Goal: Information Seeking & Learning: Learn about a topic

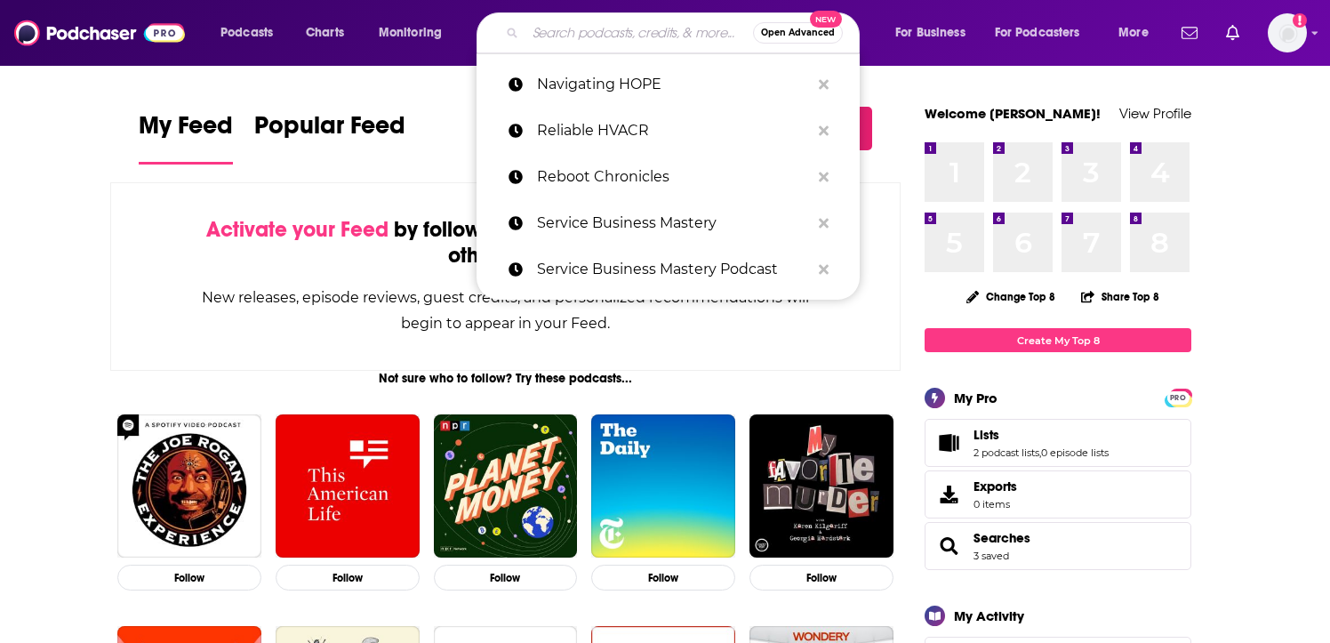
click at [595, 44] on input "Search podcasts, credits, & more..." at bounding box center [639, 33] width 228 height 28
paste input "UChicago [MEDICAL_DATA] Luminaries Podcast"
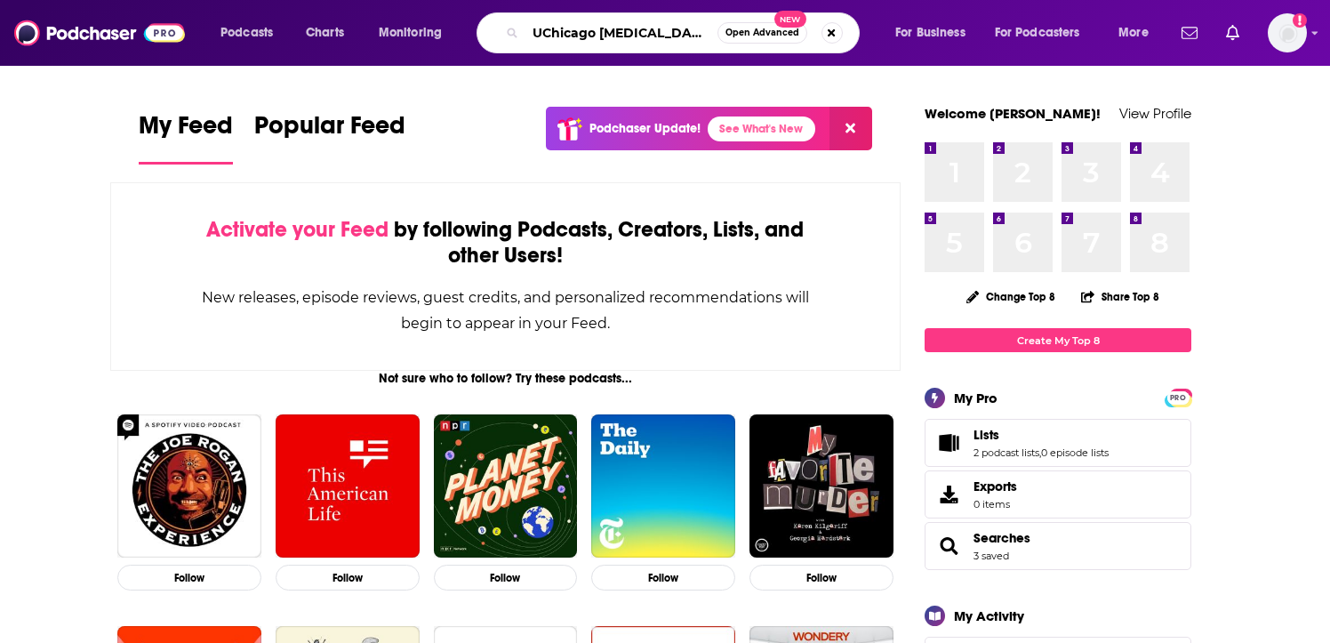
scroll to position [0, 69]
type input "UChicago [MEDICAL_DATA] Luminaries Podcast"
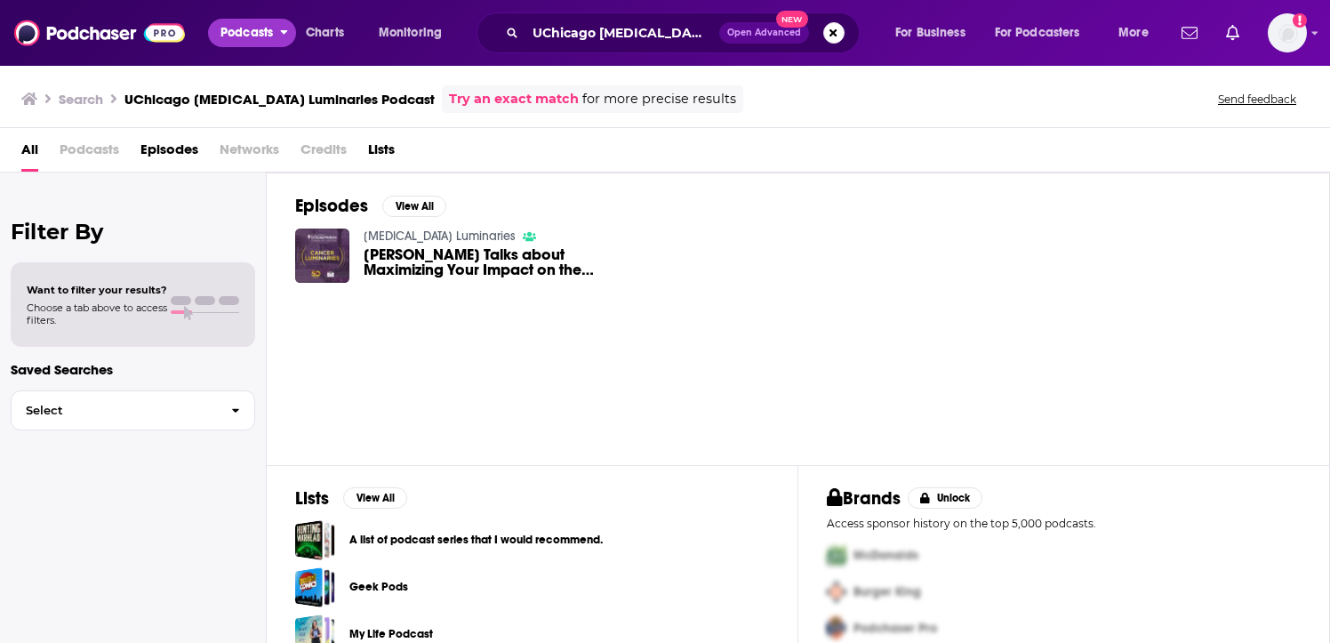
click at [236, 37] on span "Podcasts" at bounding box center [246, 32] width 52 height 25
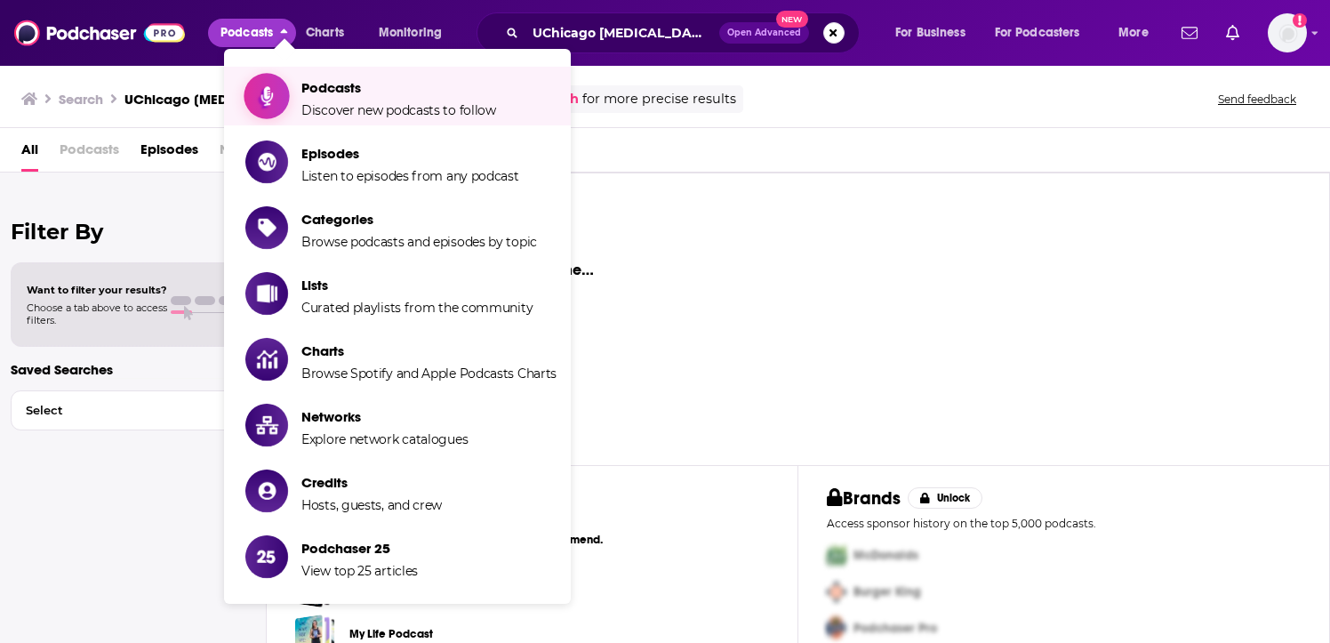
click at [339, 92] on span "Podcasts" at bounding box center [398, 87] width 195 height 17
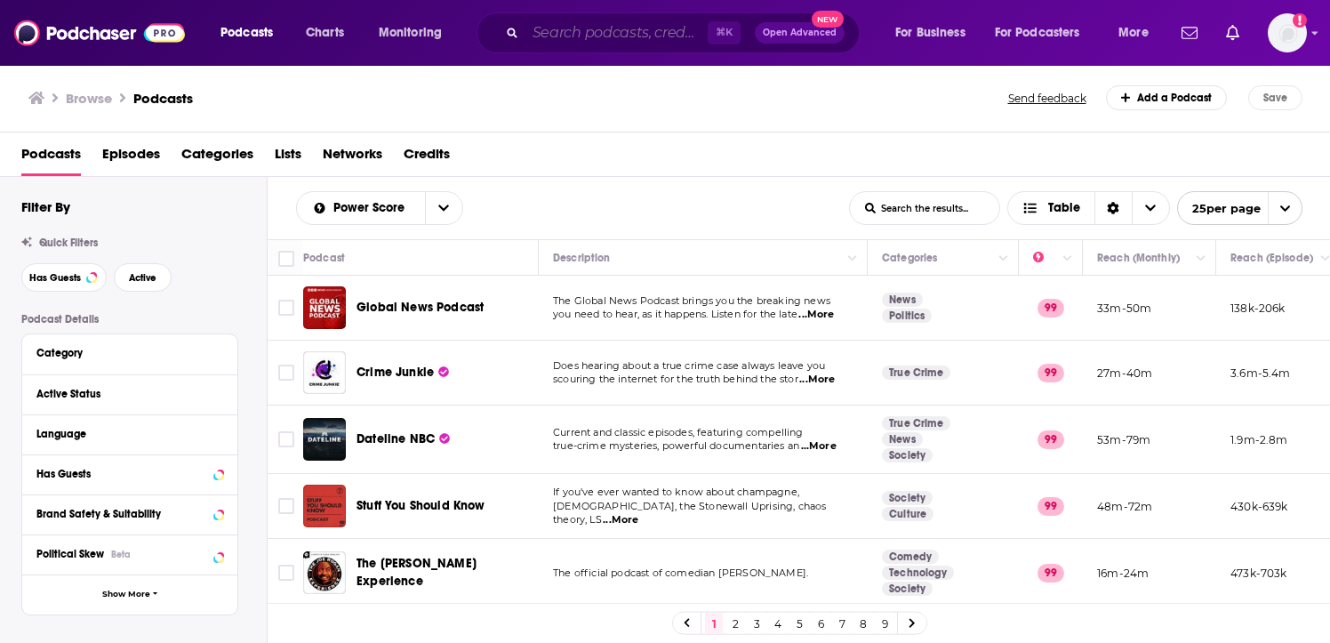
click at [566, 36] on input "Search podcasts, credits, & more..." at bounding box center [616, 33] width 182 height 28
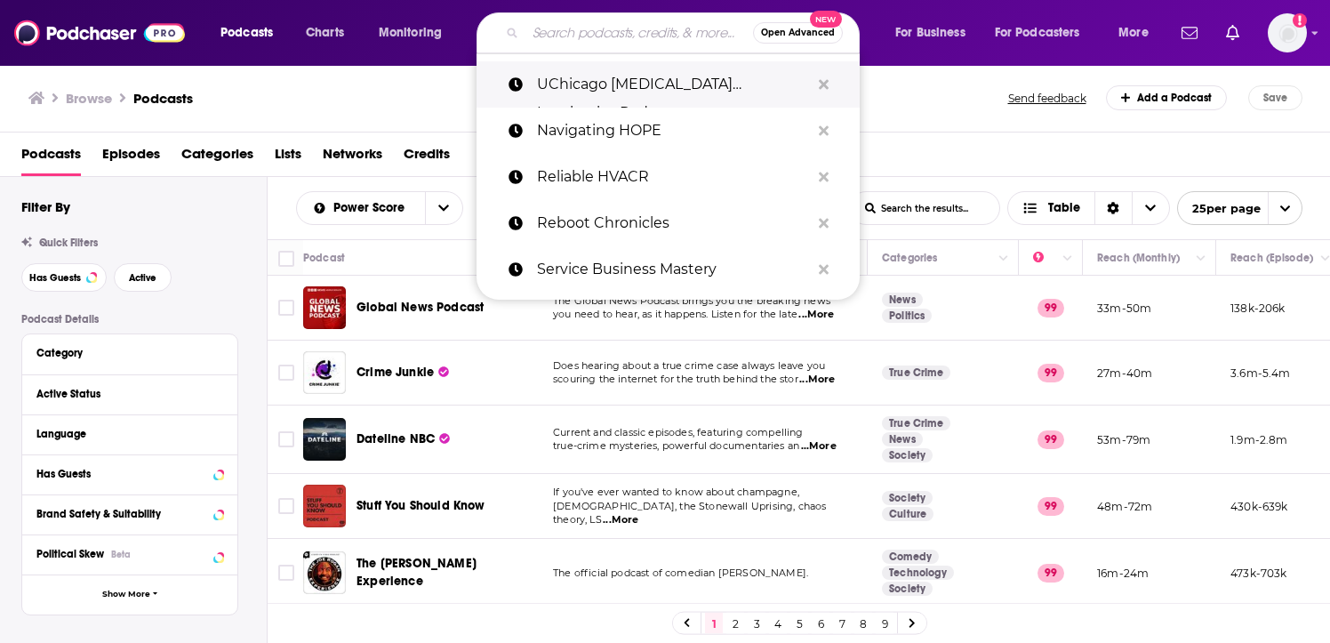
click at [600, 77] on p "UChicago [MEDICAL_DATA] Luminaries Podcast" at bounding box center [673, 84] width 273 height 46
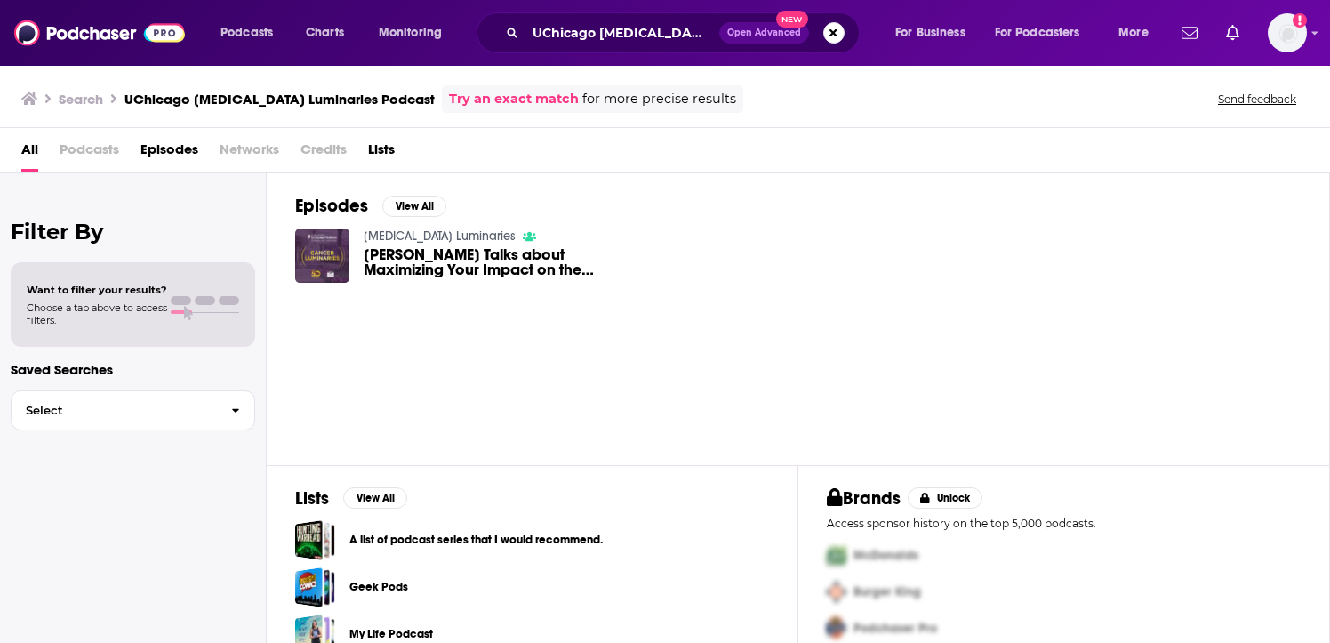
click at [379, 230] on link "[MEDICAL_DATA] Luminaries" at bounding box center [439, 235] width 152 height 15
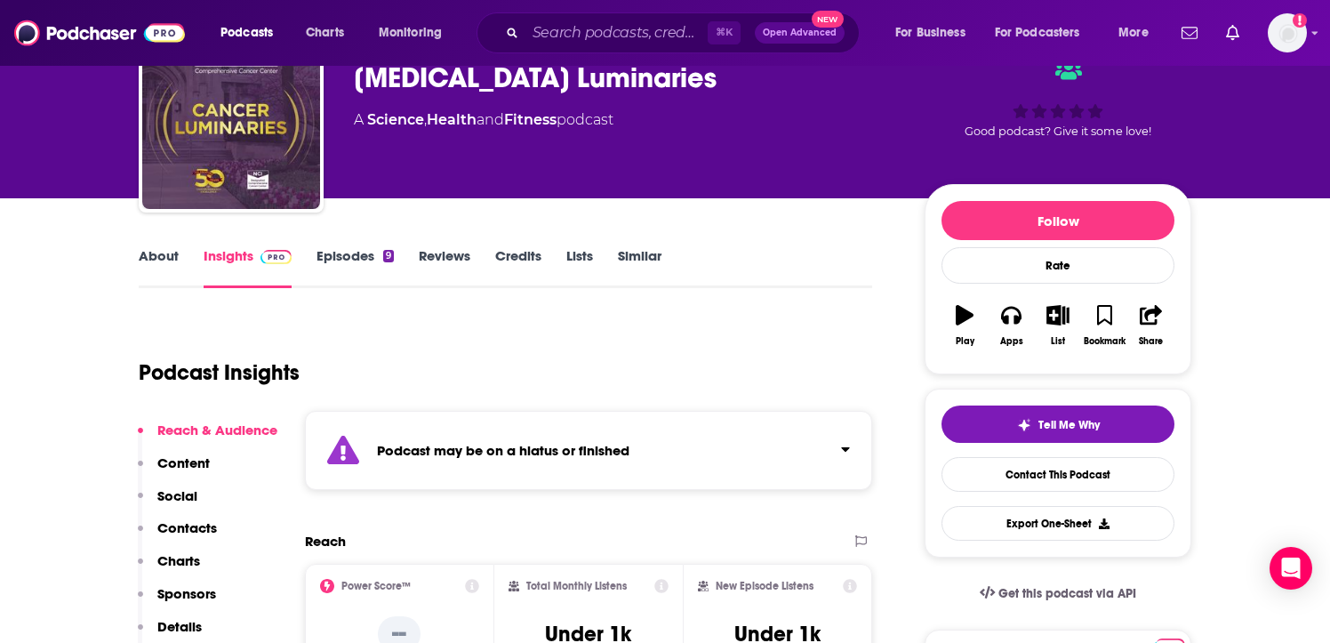
scroll to position [16, 0]
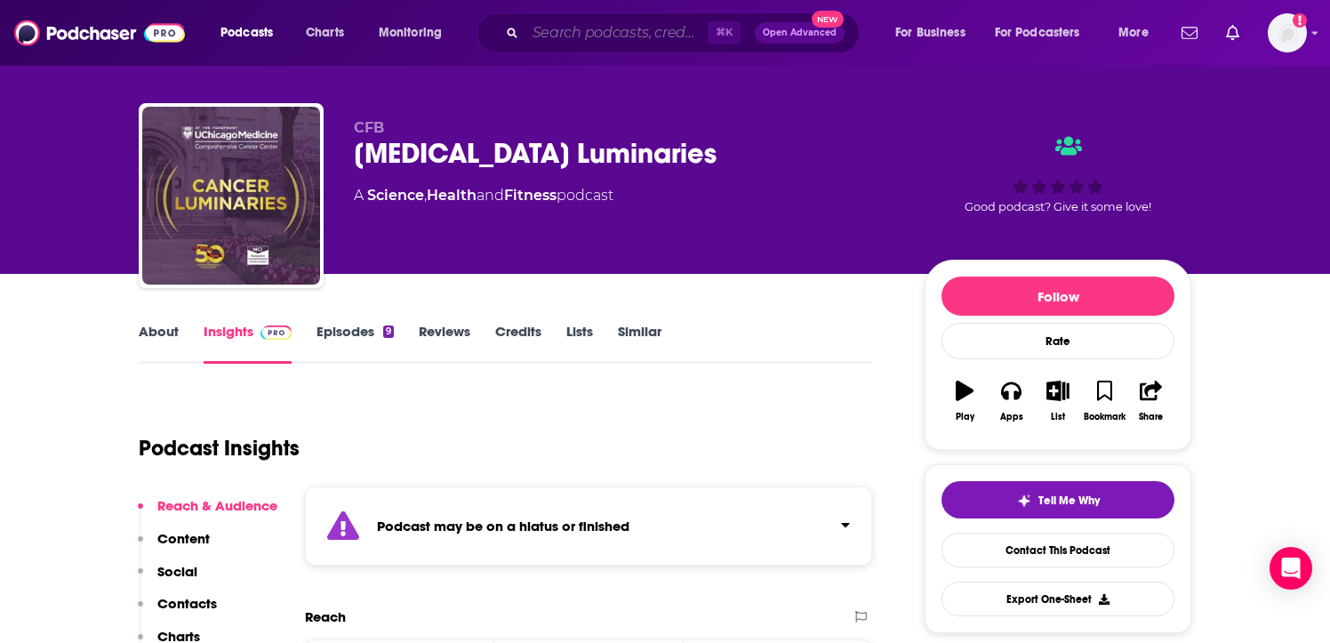
click at [555, 32] on input "Search podcasts, credits, & more..." at bounding box center [616, 33] width 182 height 28
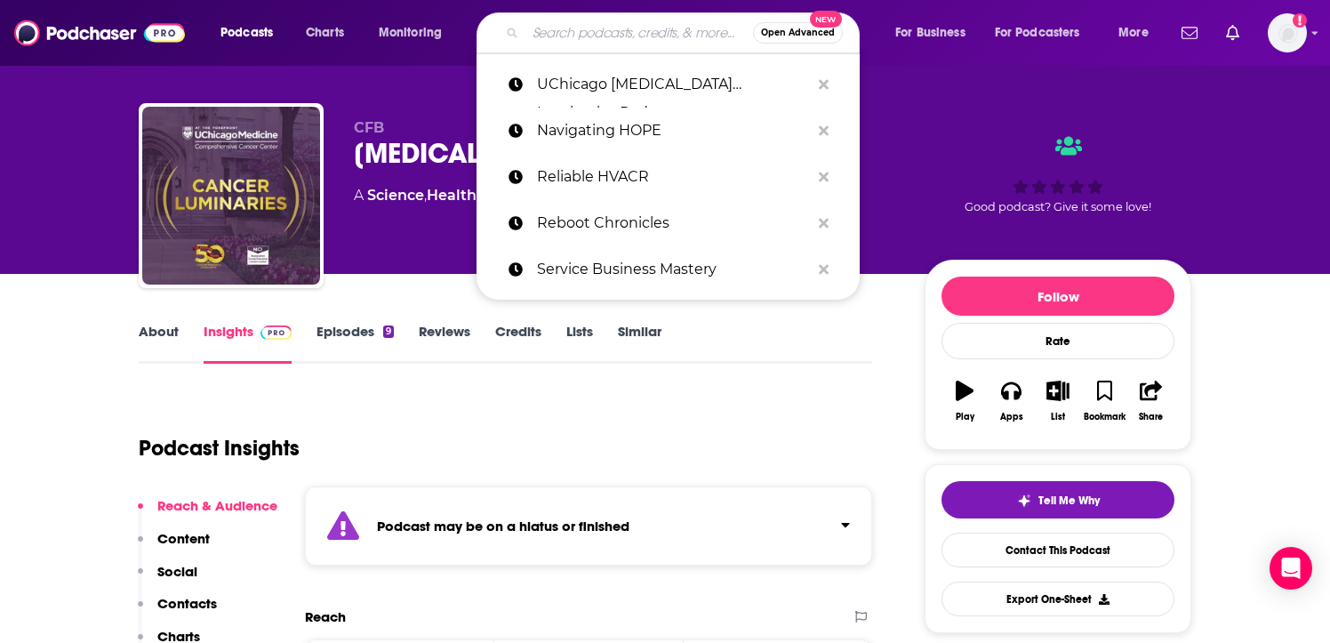
paste input "Fighting [MEDICAL_DATA] Podcast:"
type input "Fighting [MEDICAL_DATA] Podcast:"
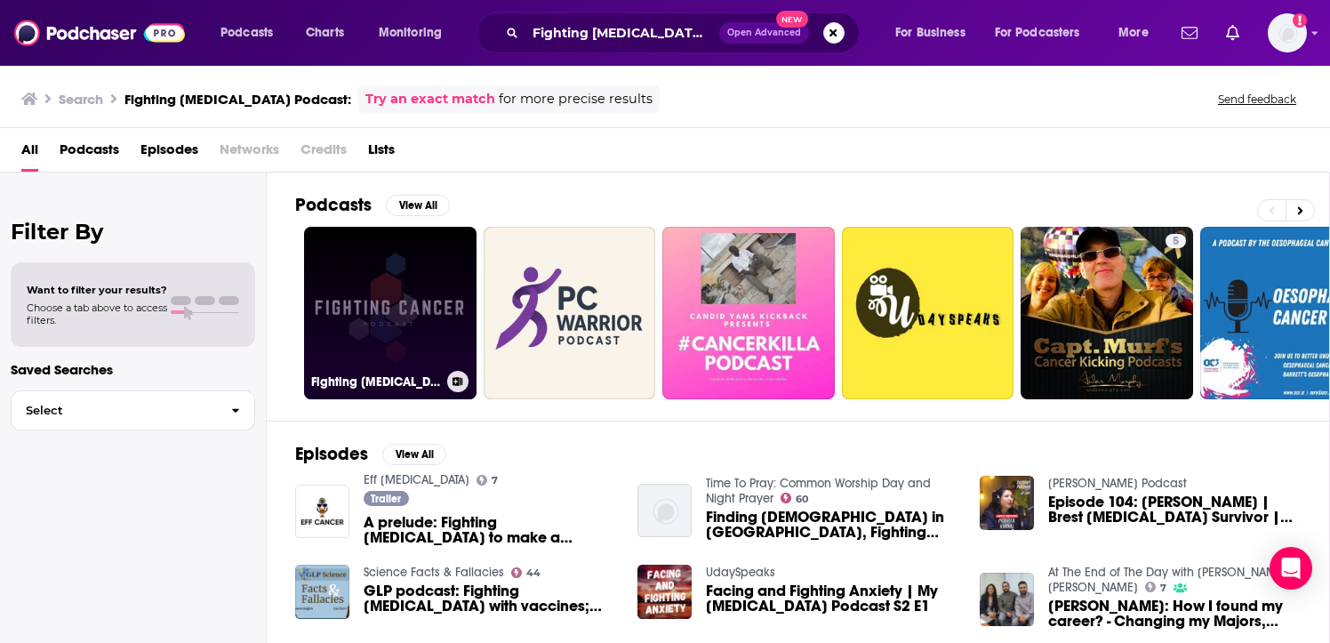
click at [396, 311] on link "Fighting [MEDICAL_DATA] Podcast" at bounding box center [390, 313] width 172 height 172
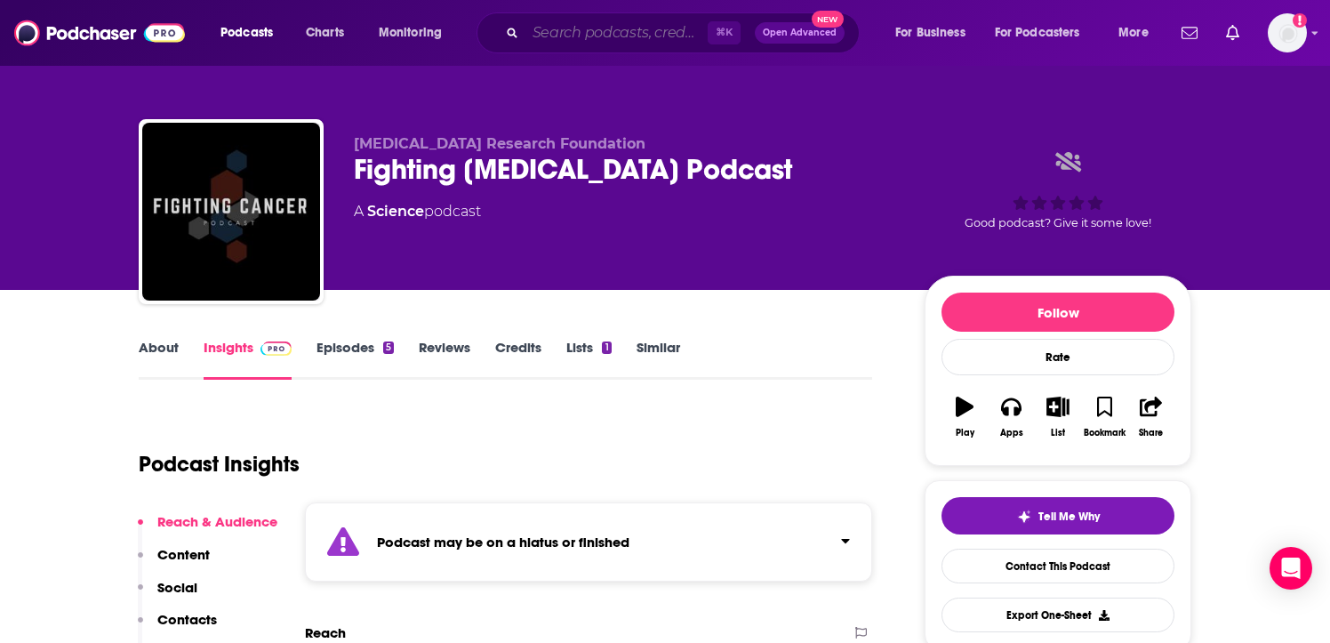
click at [598, 37] on input "Search podcasts, credits, & more..." at bounding box center [616, 33] width 182 height 28
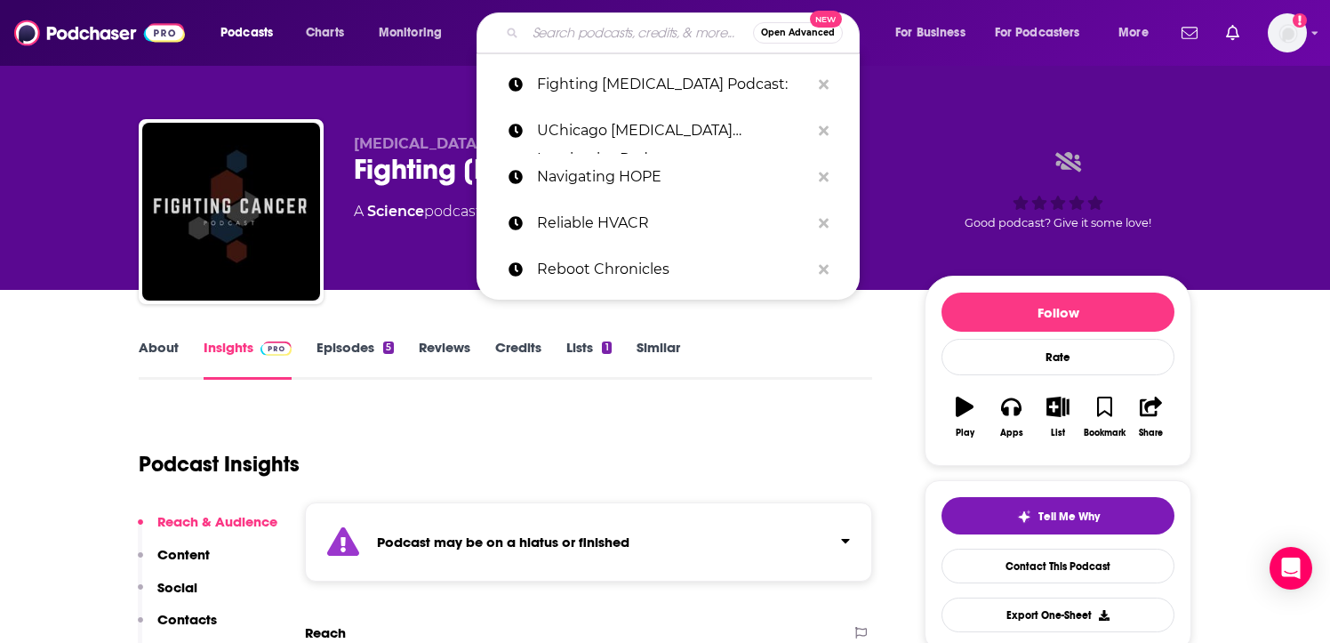
paste input "HC3 Podcast"
type input "HC3 Podcast"
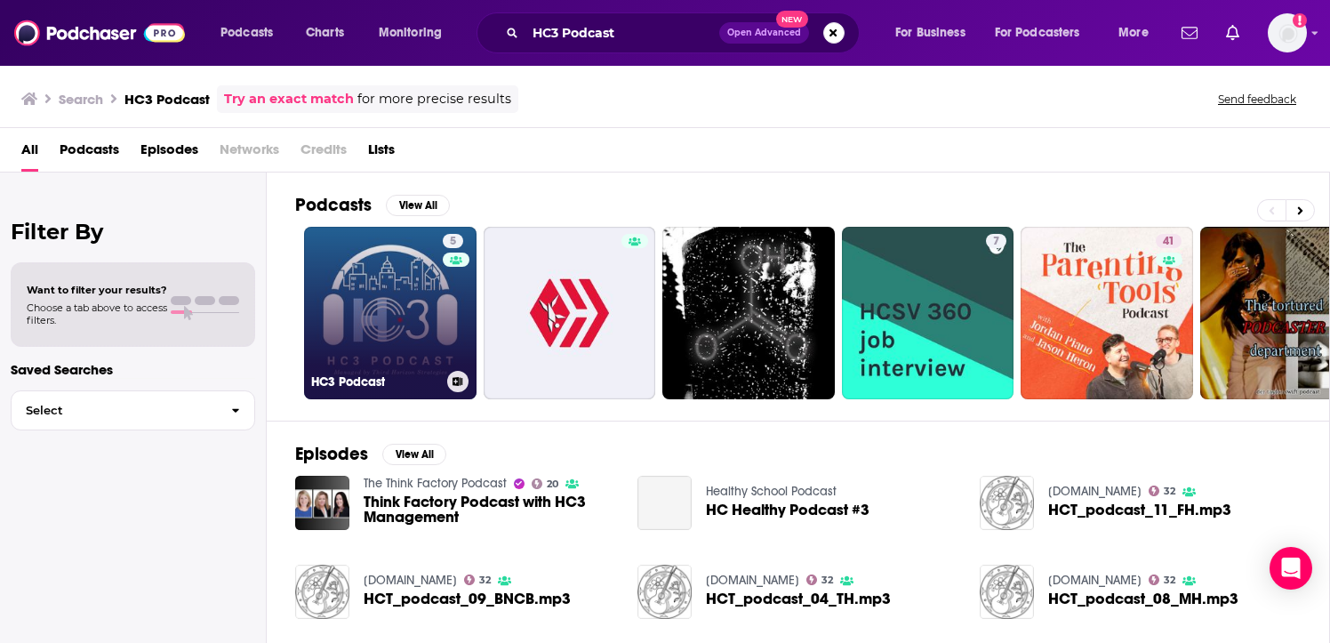
click at [445, 320] on div "5" at bounding box center [456, 302] width 27 height 137
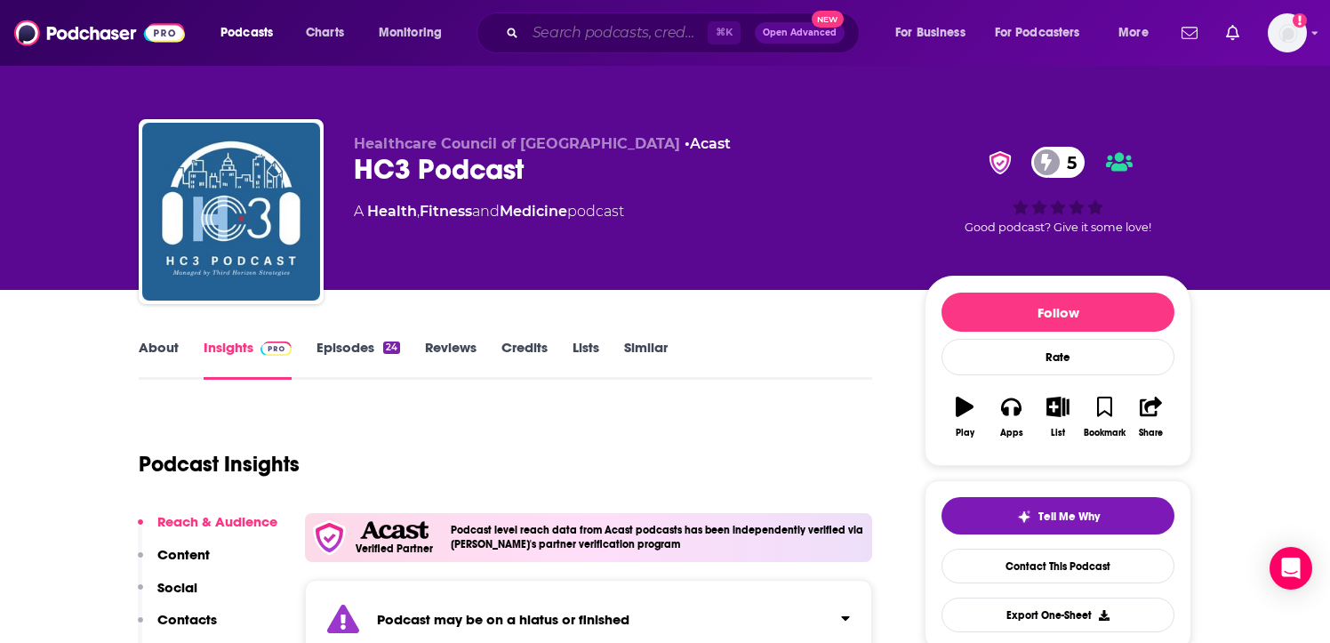
click at [638, 35] on input "Search podcasts, credits, & more..." at bounding box center [616, 33] width 182 height 28
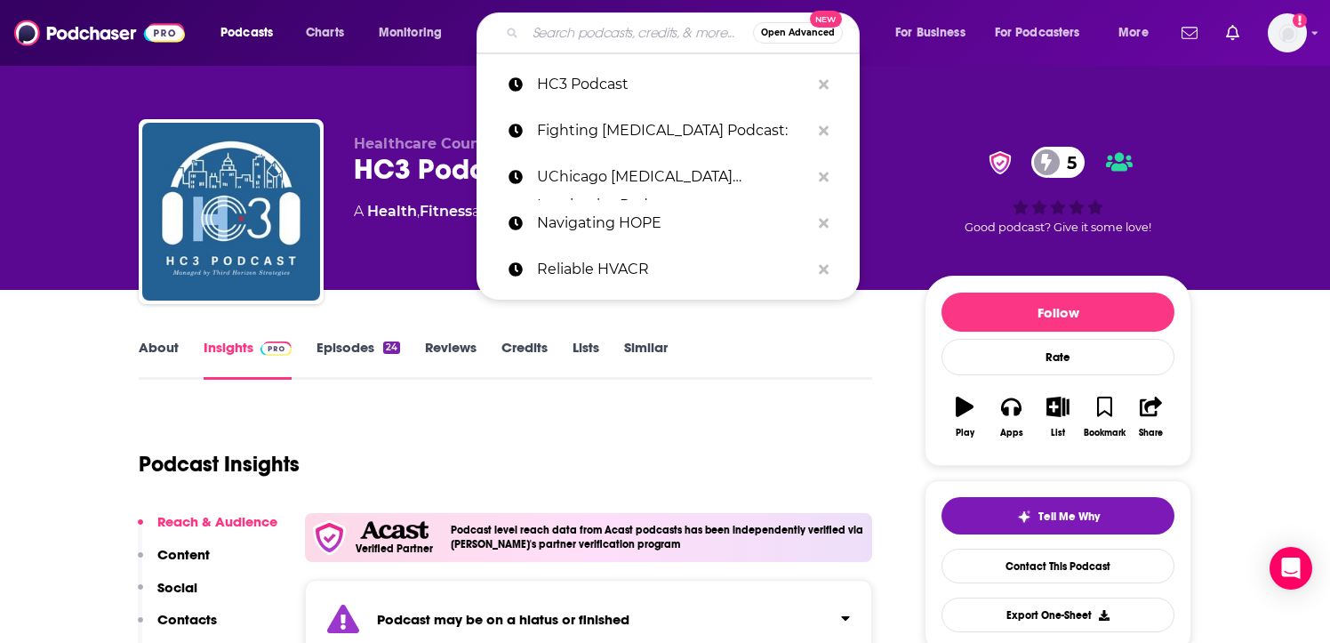
paste input "Healthy Chicago Podcast:"
type input "Healthy Chicago Podcast:"
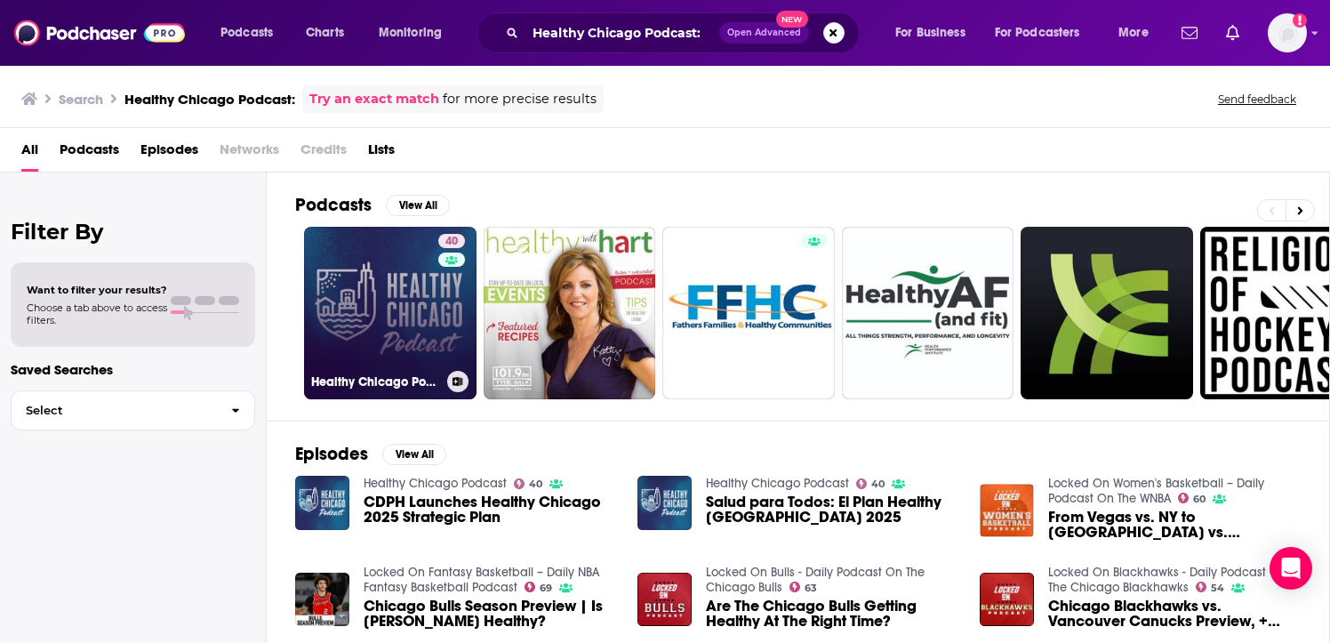
click at [439, 343] on div "40" at bounding box center [453, 302] width 31 height 137
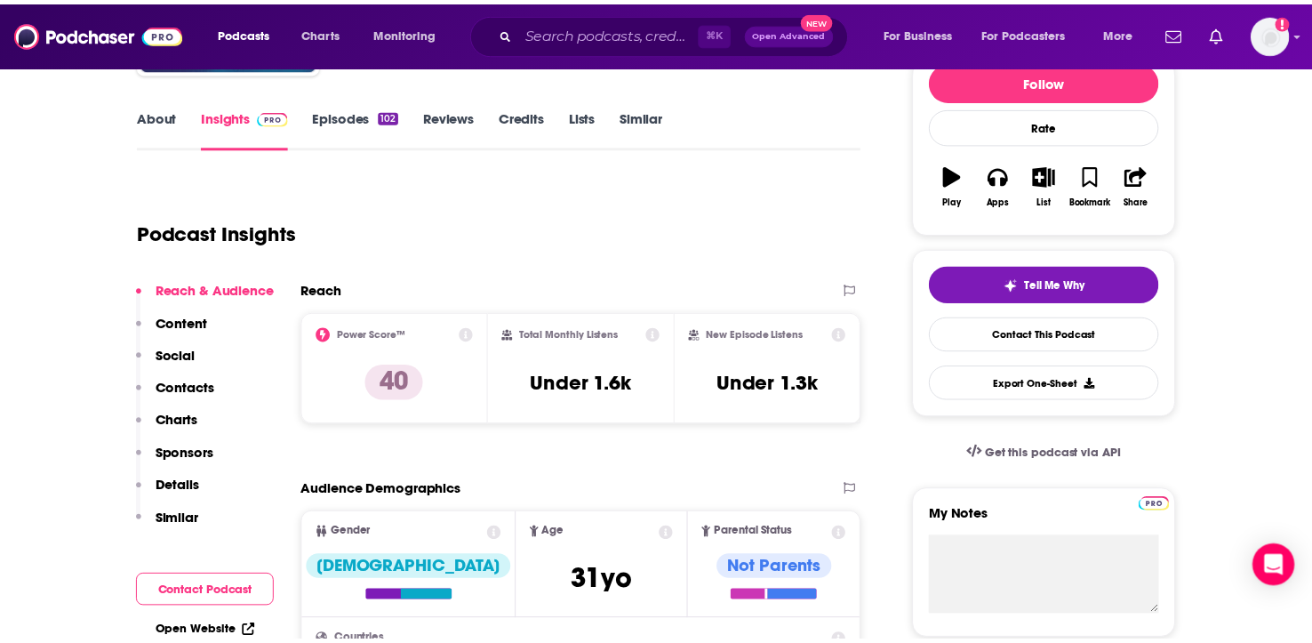
scroll to position [233, 0]
